Goal: Task Accomplishment & Management: Manage account settings

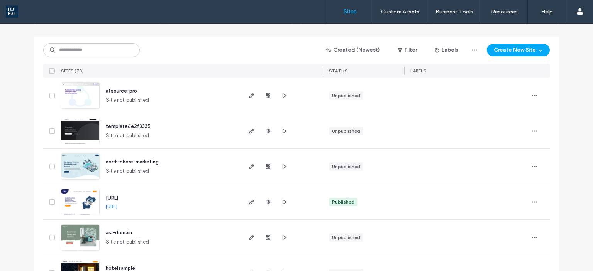
click at [118, 92] on span "atsource-pro" at bounding box center [121, 91] width 31 height 6
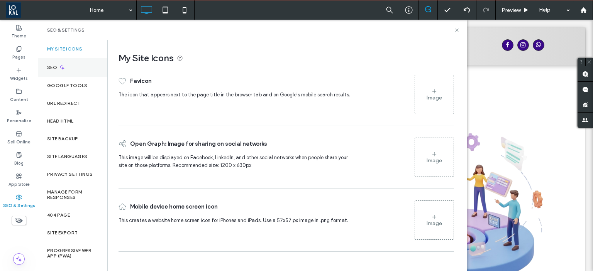
click at [86, 72] on div "SEO" at bounding box center [72, 67] width 69 height 19
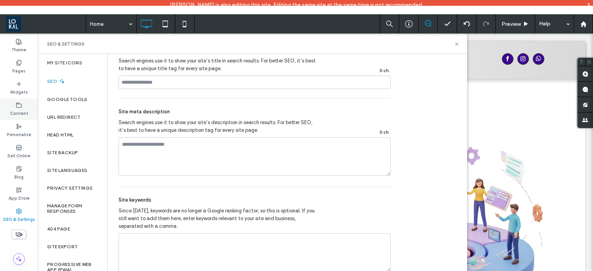
scroll to position [445, 0]
click at [24, 107] on div "Content" at bounding box center [19, 109] width 38 height 21
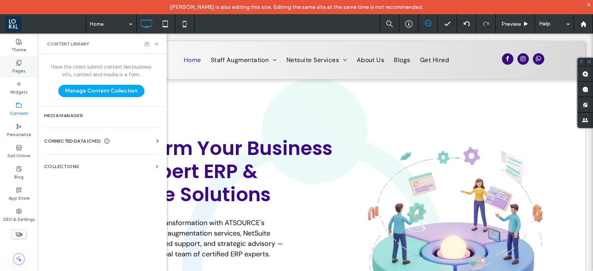
click at [21, 68] on label "Pages" at bounding box center [18, 70] width 13 height 8
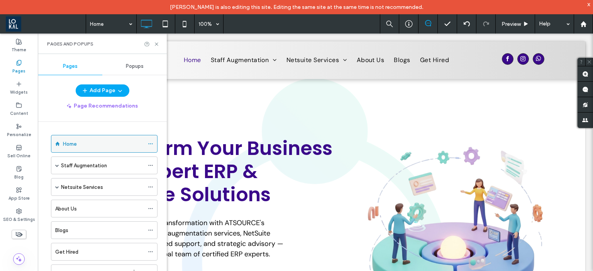
click at [153, 143] on icon at bounding box center [150, 143] width 5 height 5
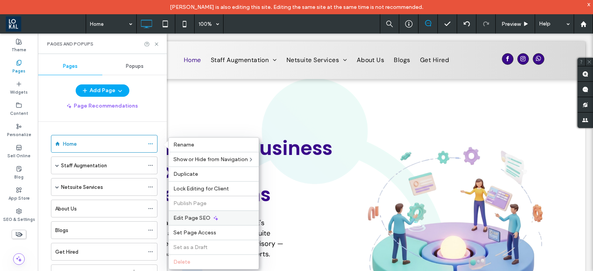
click at [210, 215] on div "Edit Page SEO" at bounding box center [214, 218] width 90 height 15
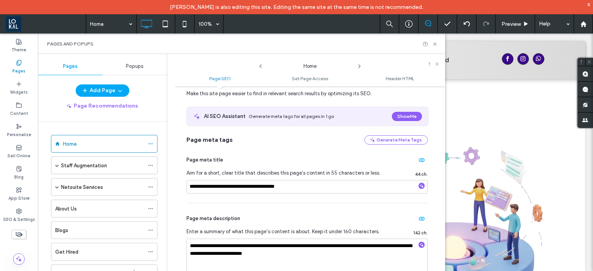
scroll to position [0, 0]
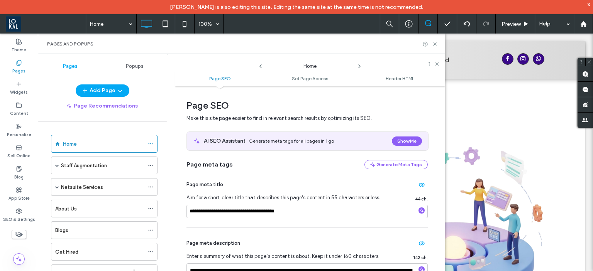
click at [300, 81] on ul "Page SEO Set Page Access Header HTML" at bounding box center [310, 78] width 270 height 15
click at [302, 78] on span "Set Page Access" at bounding box center [310, 79] width 36 height 6
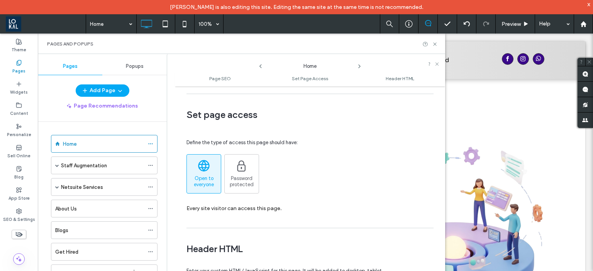
scroll to position [520, 0]
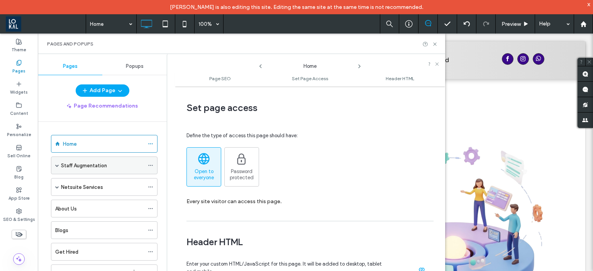
click at [106, 170] on div "Staff Augmentation" at bounding box center [102, 165] width 83 height 17
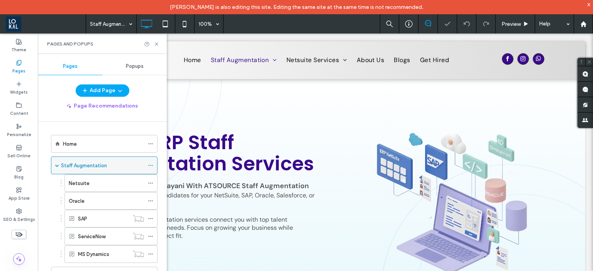
click at [153, 165] on use at bounding box center [150, 165] width 4 height 1
click at [157, 144] on div at bounding box center [152, 144] width 9 height 12
click at [152, 143] on div "Home" at bounding box center [104, 144] width 107 height 18
click at [153, 144] on icon at bounding box center [150, 143] width 5 height 5
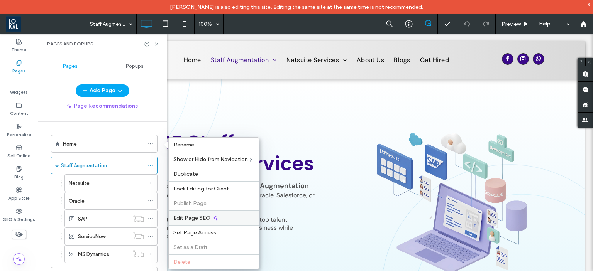
click at [198, 213] on div "Edit Page SEO" at bounding box center [214, 218] width 90 height 15
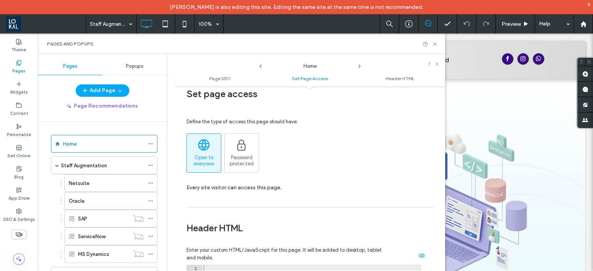
scroll to position [707, 0]
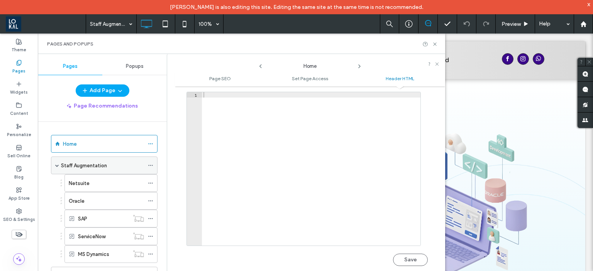
click at [153, 171] on div "Staff Augmentation" at bounding box center [104, 166] width 107 height 18
click at [153, 168] on icon at bounding box center [150, 165] width 5 height 5
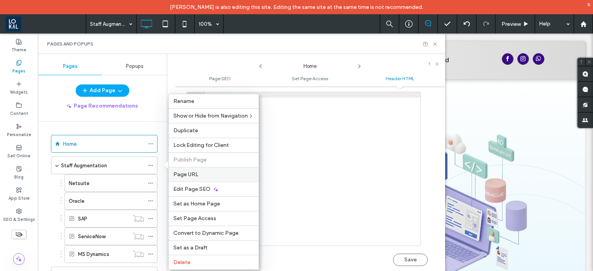
click at [198, 172] on label "Page URL" at bounding box center [213, 174] width 81 height 7
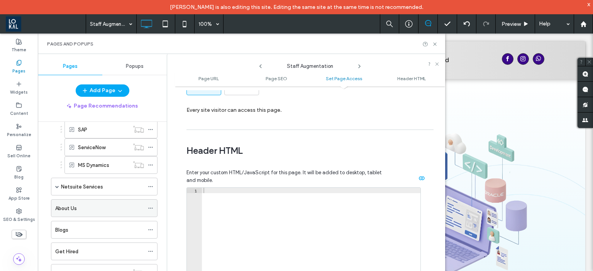
scroll to position [133, 0]
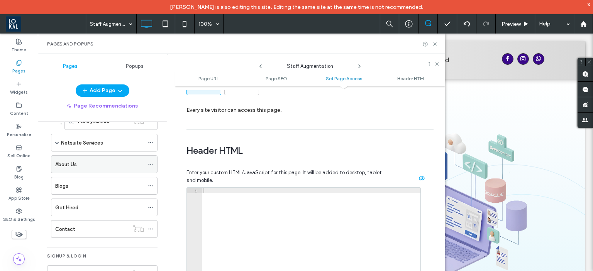
click at [153, 164] on icon at bounding box center [150, 164] width 5 height 5
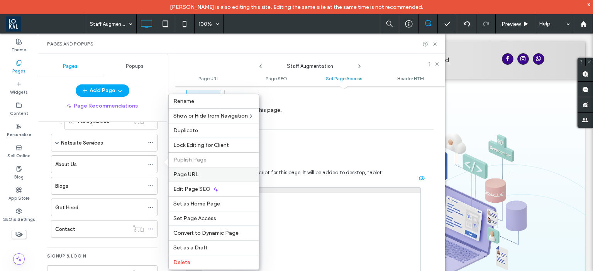
click at [205, 175] on label "Page URL" at bounding box center [213, 174] width 81 height 7
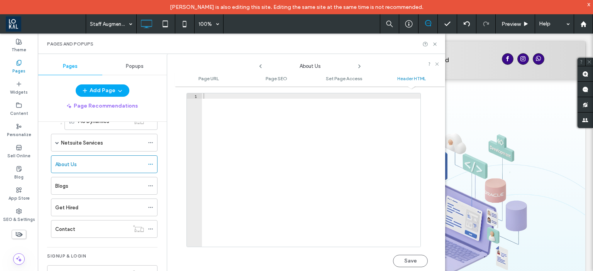
scroll to position [763, 0]
click at [435, 46] on icon at bounding box center [435, 44] width 6 height 6
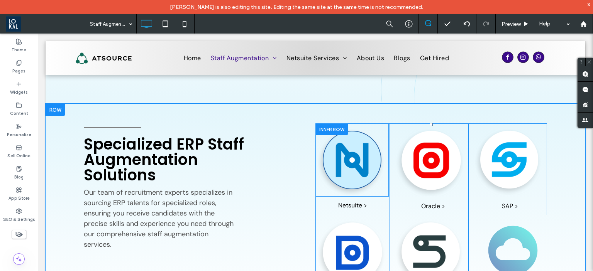
scroll to position [256, 0]
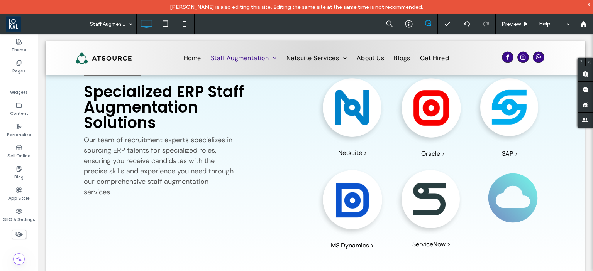
click at [11, 20] on span at bounding box center [46, 23] width 80 height 15
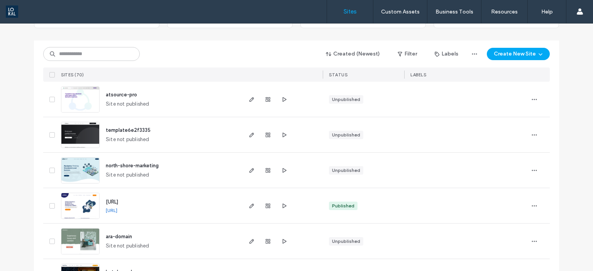
scroll to position [74, 0]
